Goal: Navigation & Orientation: Find specific page/section

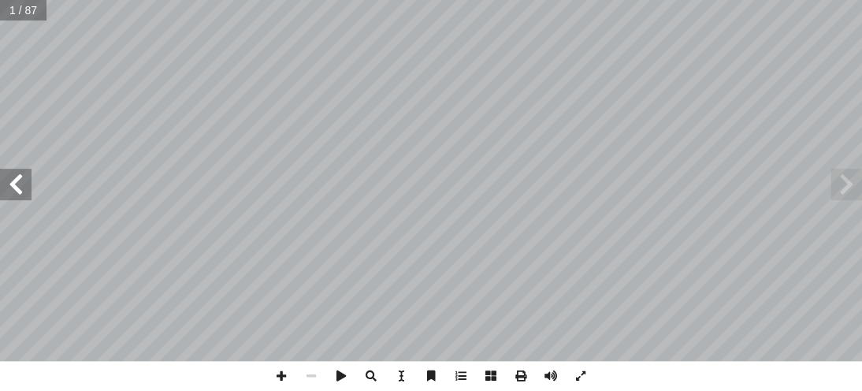
click at [15, 174] on span at bounding box center [16, 185] width 32 height 32
click at [21, 196] on span at bounding box center [16, 185] width 32 height 32
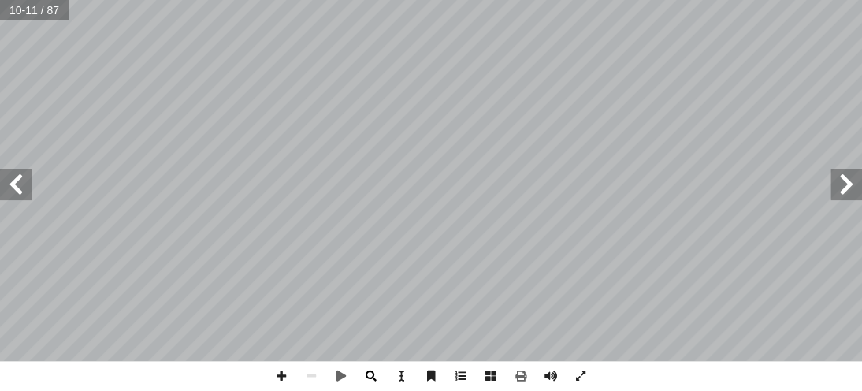
click at [372, 379] on span at bounding box center [371, 376] width 30 height 30
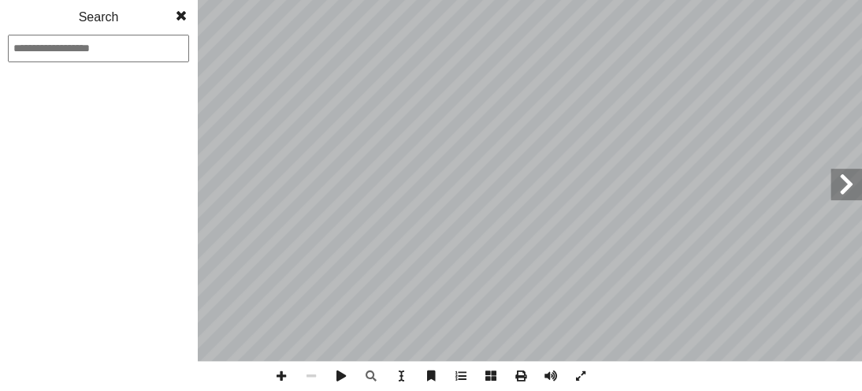
click at [184, 20] on span at bounding box center [181, 16] width 28 height 32
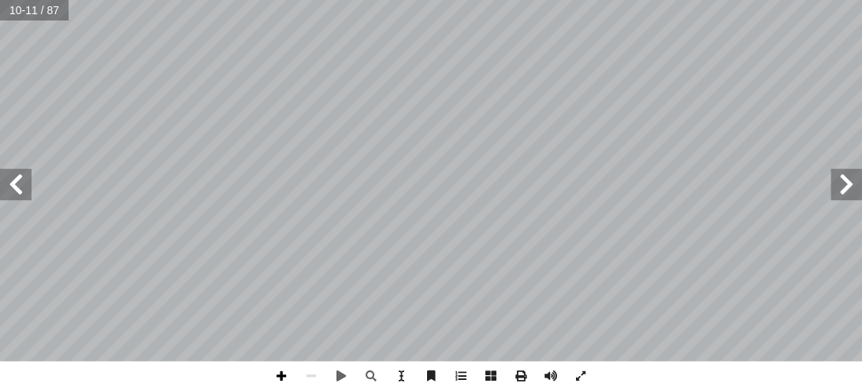
click at [284, 376] on span at bounding box center [281, 376] width 30 height 30
